Goal: Task Accomplishment & Management: Manage account settings

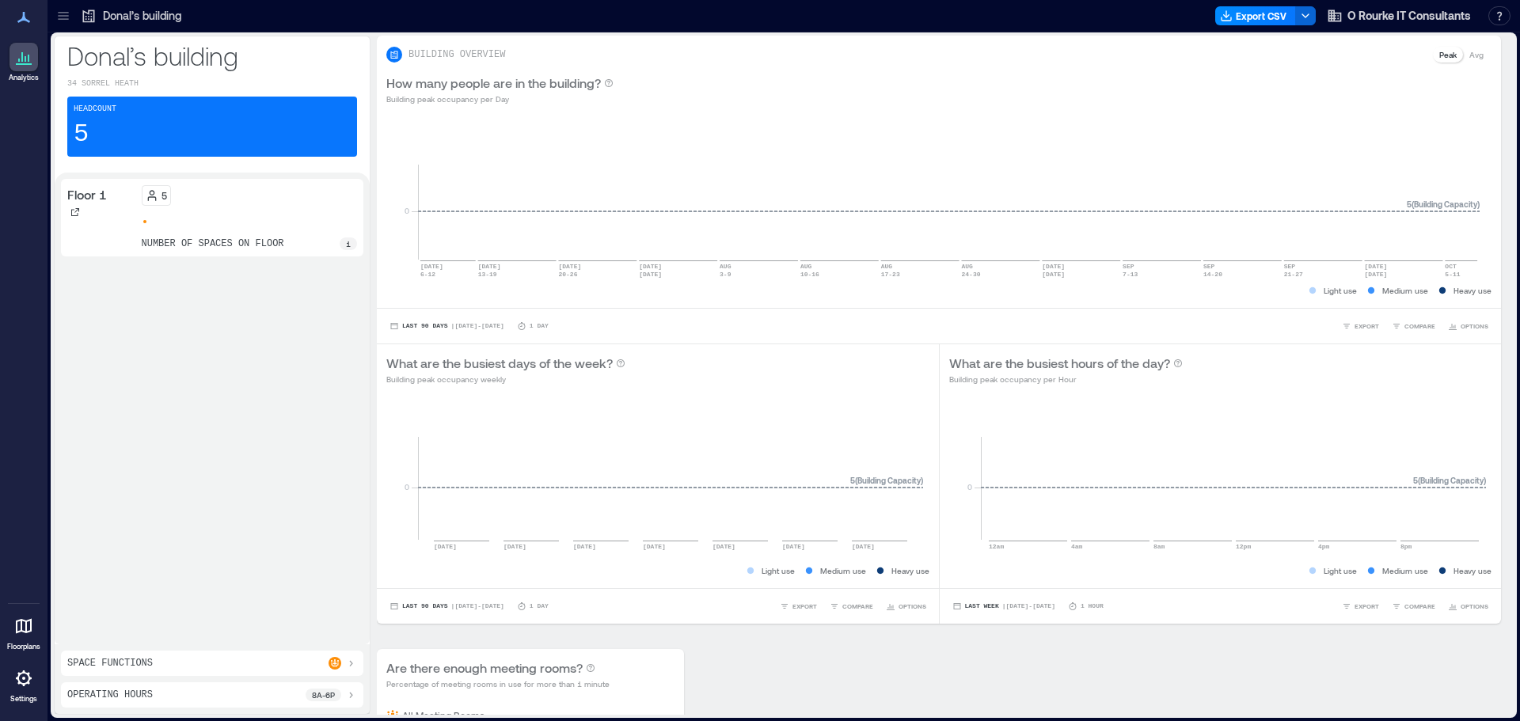
click at [18, 59] on icon at bounding box center [19, 60] width 2 height 3
click at [119, 14] on p "Donal’s building" at bounding box center [142, 16] width 78 height 16
click at [117, 18] on p "Donal’s building" at bounding box center [142, 16] width 78 height 16
click at [64, 15] on icon at bounding box center [63, 16] width 16 height 16
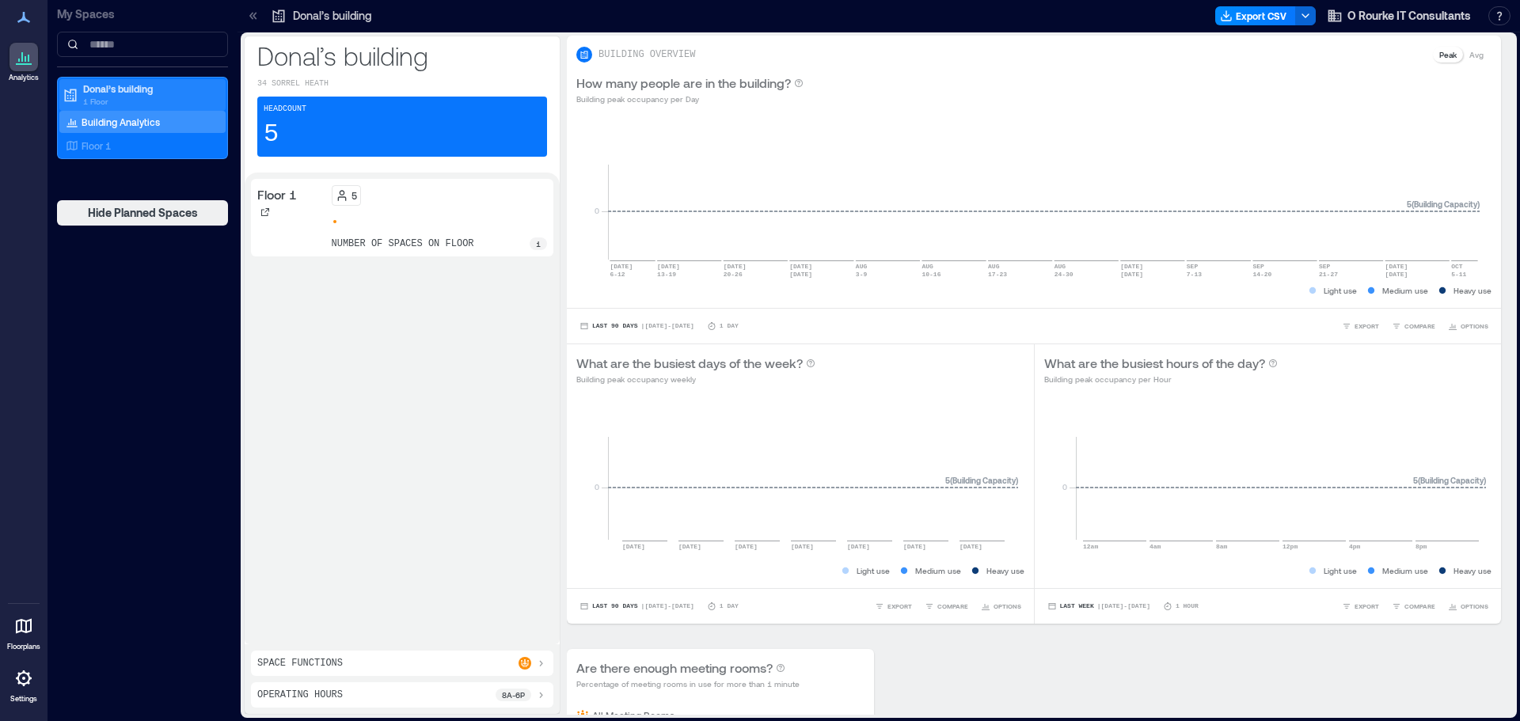
click at [131, 84] on p "Donal’s building" at bounding box center [149, 88] width 133 height 13
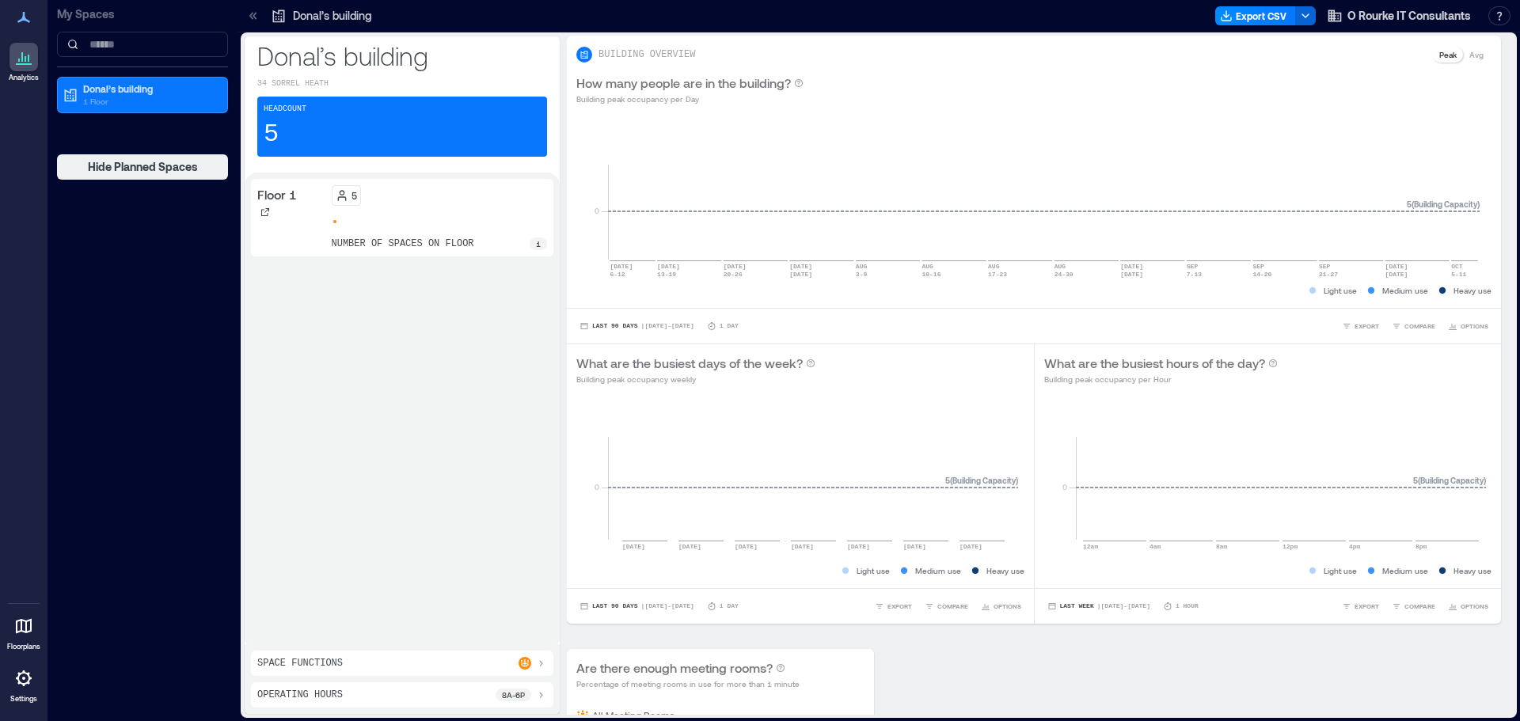
click at [28, 678] on icon at bounding box center [23, 678] width 19 height 19
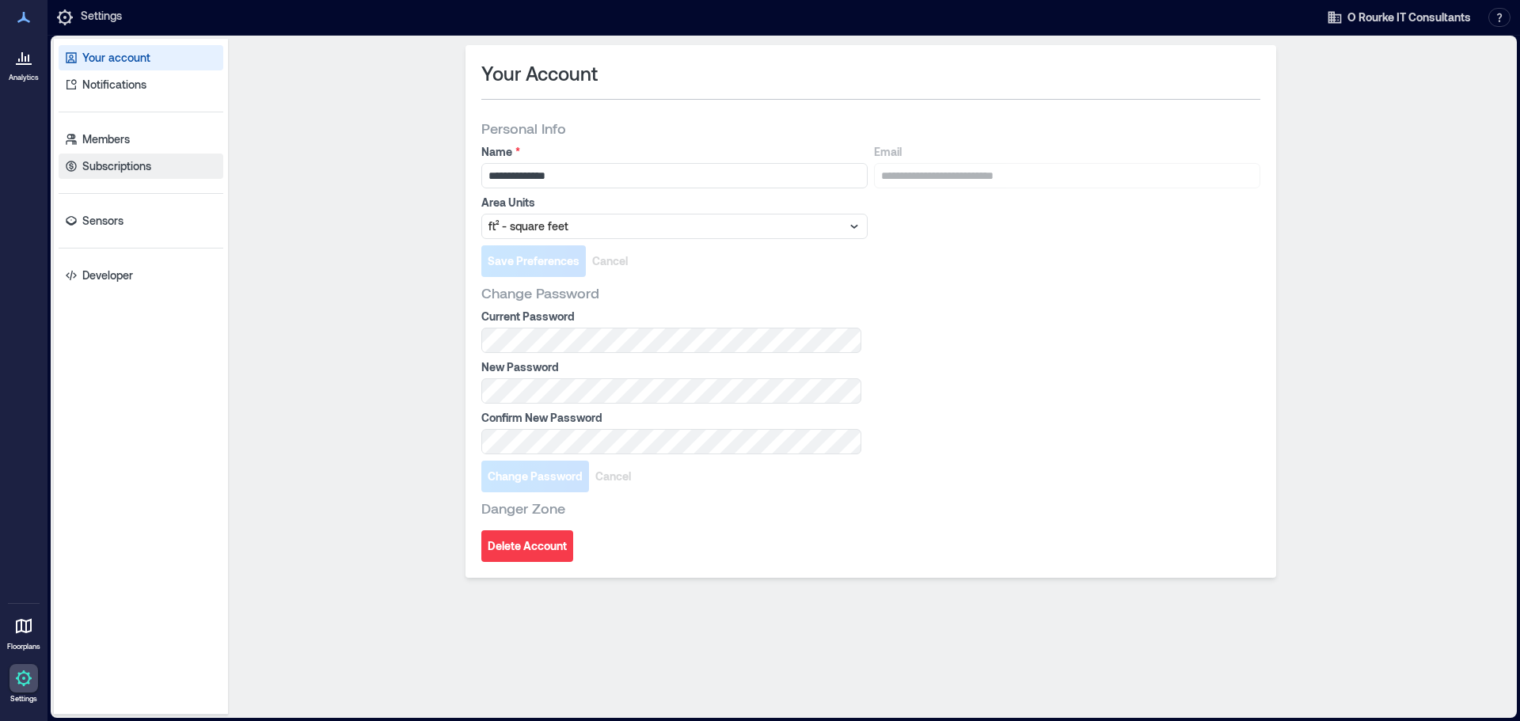
click at [130, 169] on p "Subscriptions" at bounding box center [116, 166] width 69 height 16
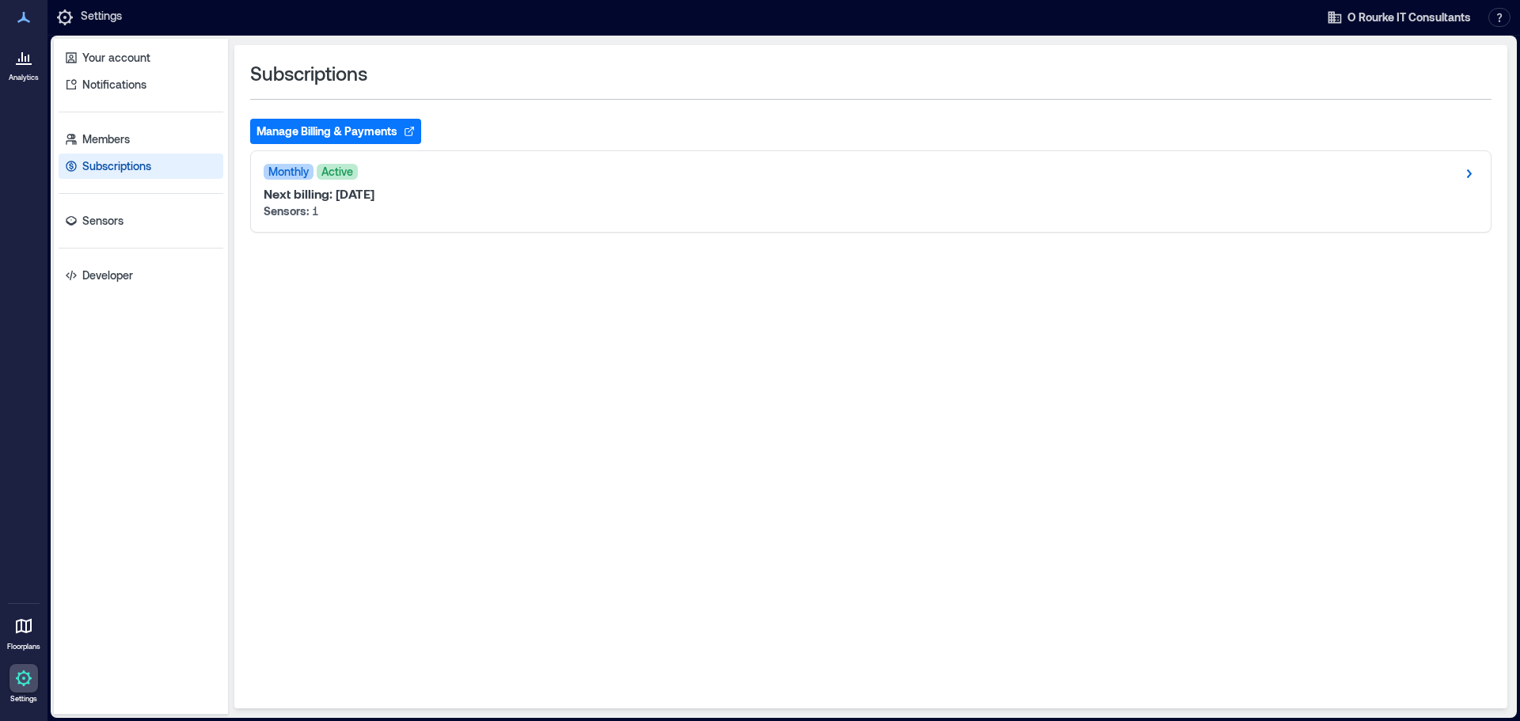
click at [344, 130] on button "Manage Billing & Payments" at bounding box center [335, 131] width 171 height 25
